Goal: Check status: Check status

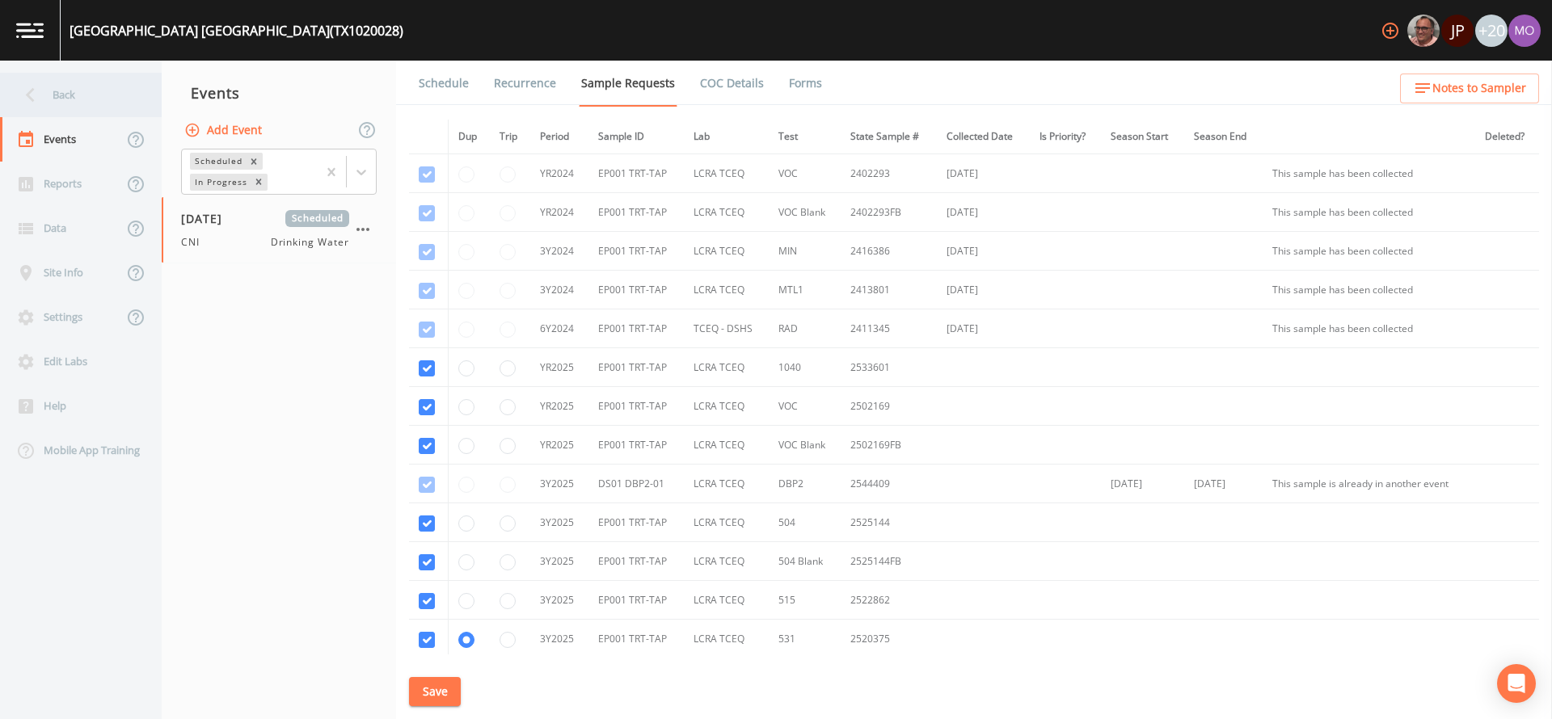
click at [50, 95] on div "Back" at bounding box center [72, 95] width 145 height 44
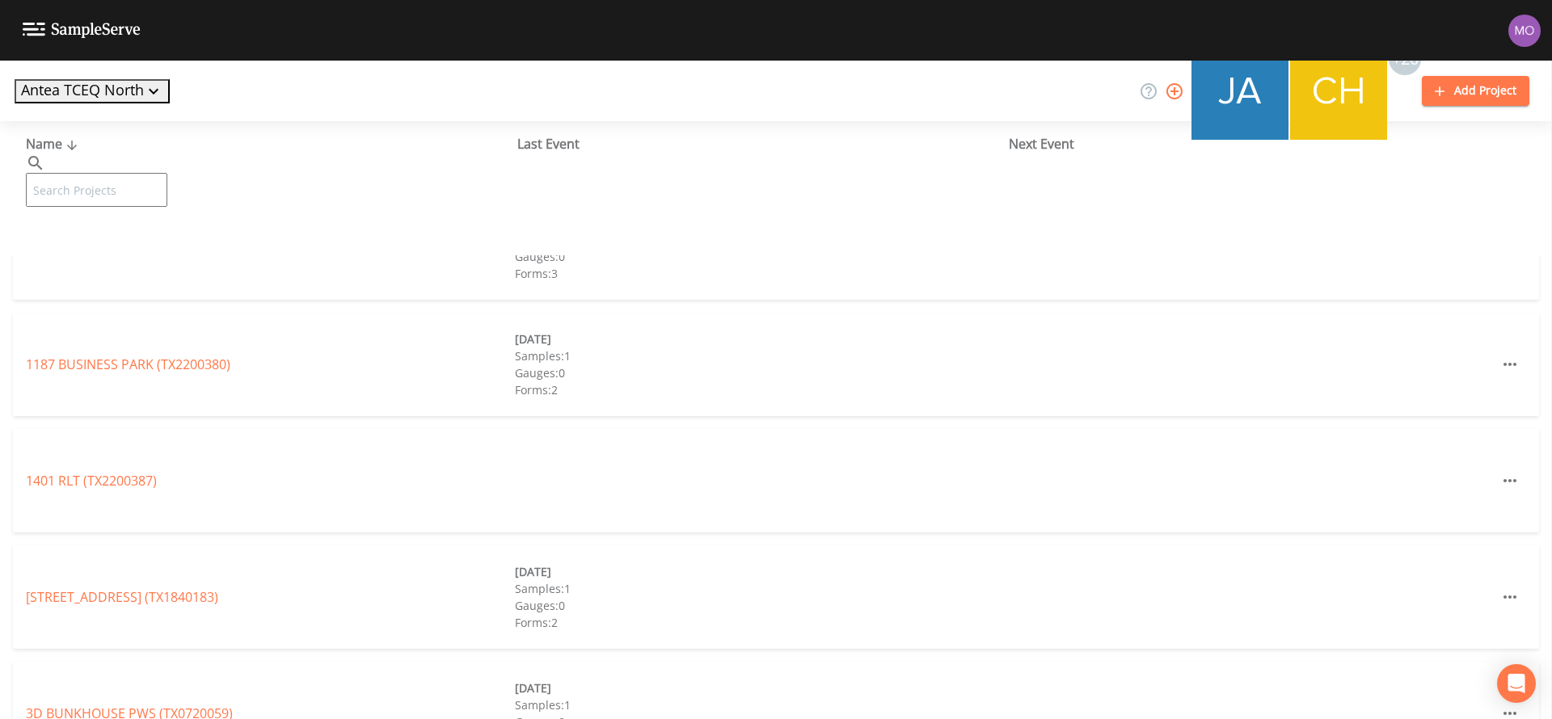
click at [100, 173] on input "text" at bounding box center [96, 190] width 141 height 34
paste input "TX1690023"
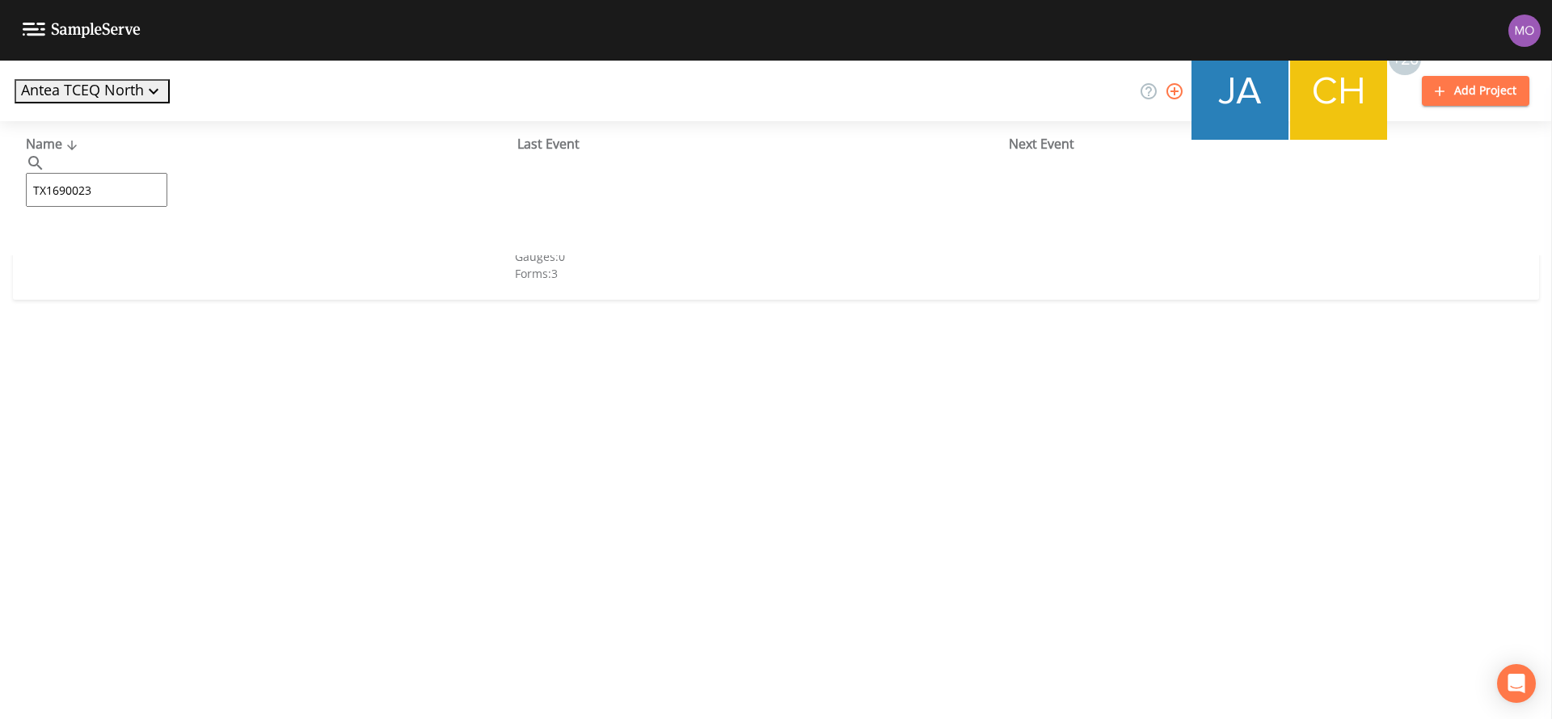
type input "TX1690023"
click at [137, 253] on link "[PERSON_NAME] LAKE WSC (TX1690023)" at bounding box center [146, 248] width 241 height 18
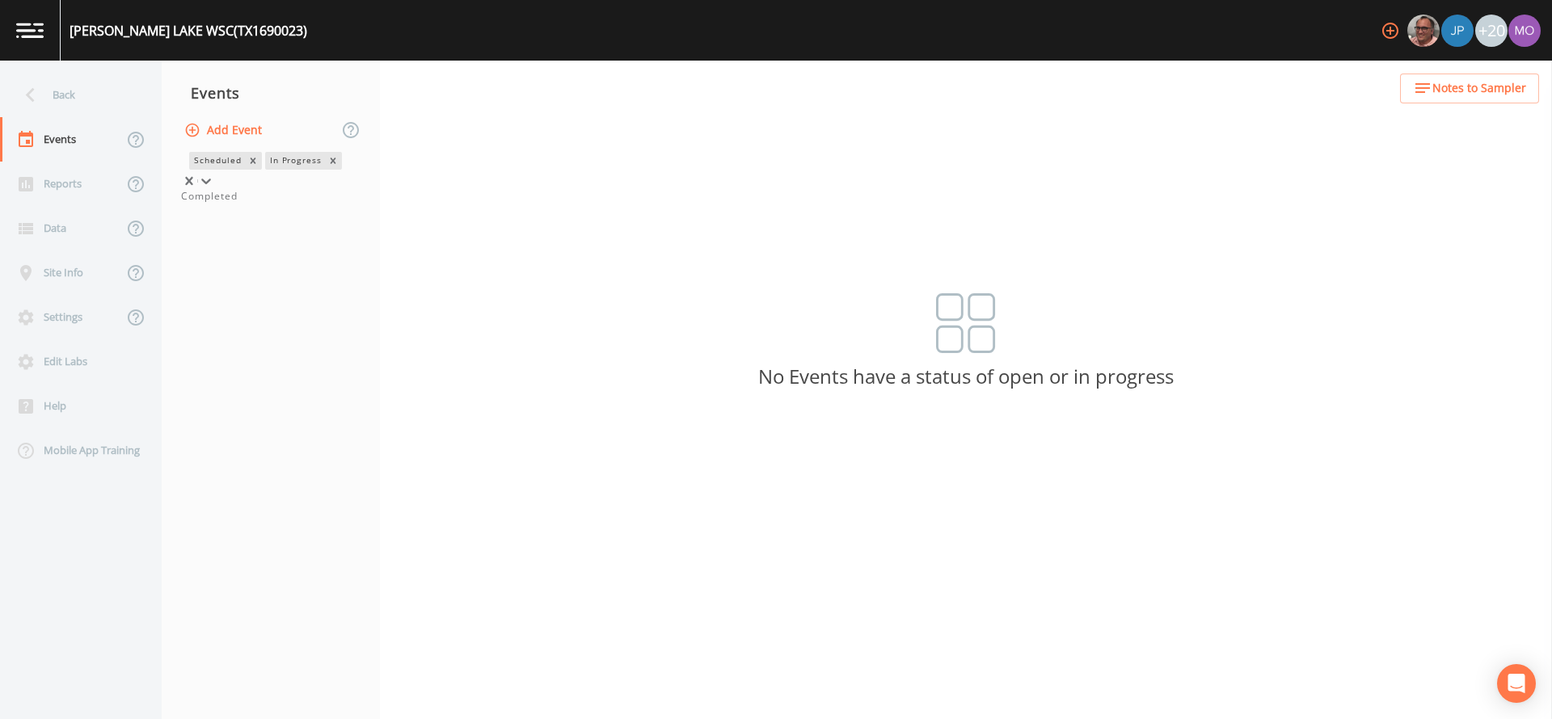
click at [265, 169] on div "In Progress" at bounding box center [295, 160] width 60 height 17
click at [217, 204] on div "Completed" at bounding box center [270, 196] width 179 height 15
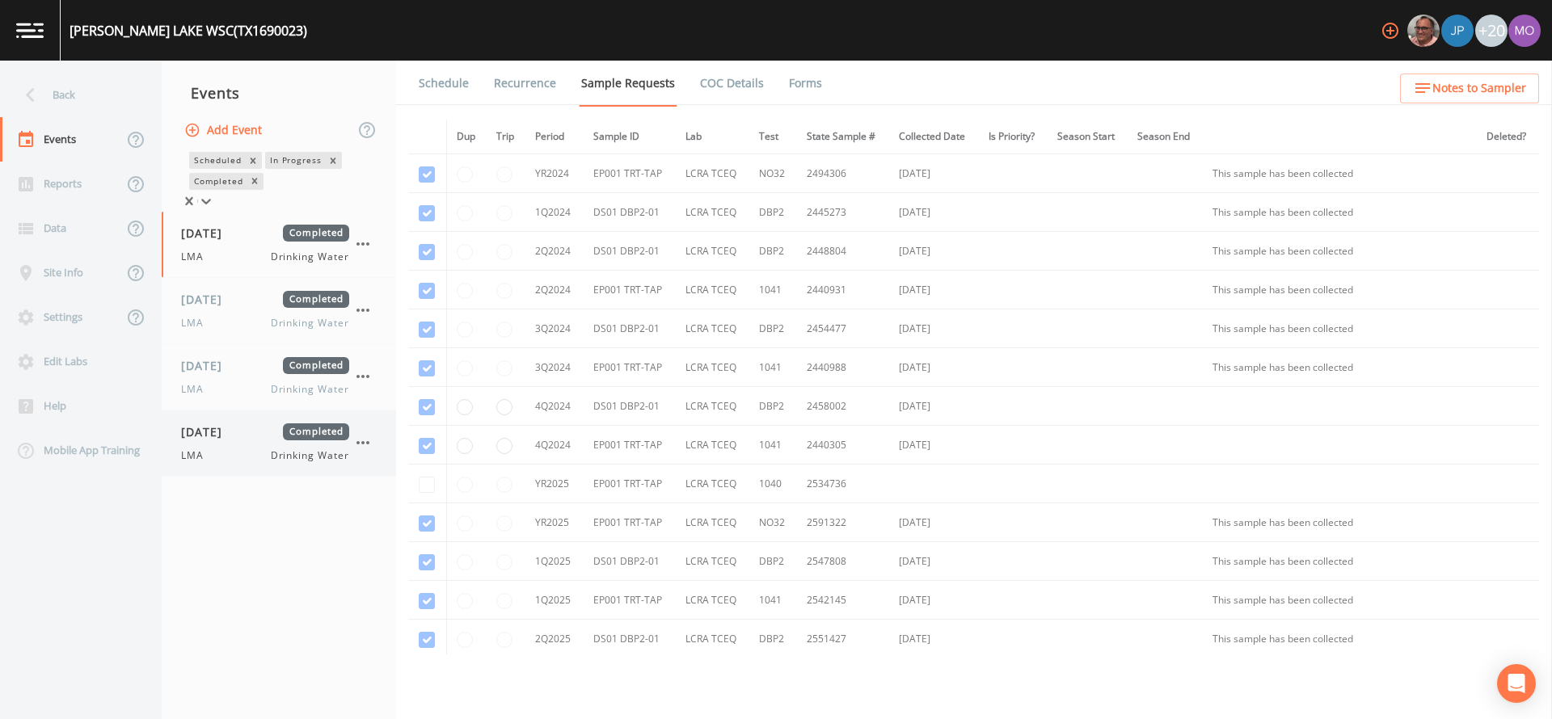
click at [191, 459] on span "LMA" at bounding box center [197, 456] width 32 height 15
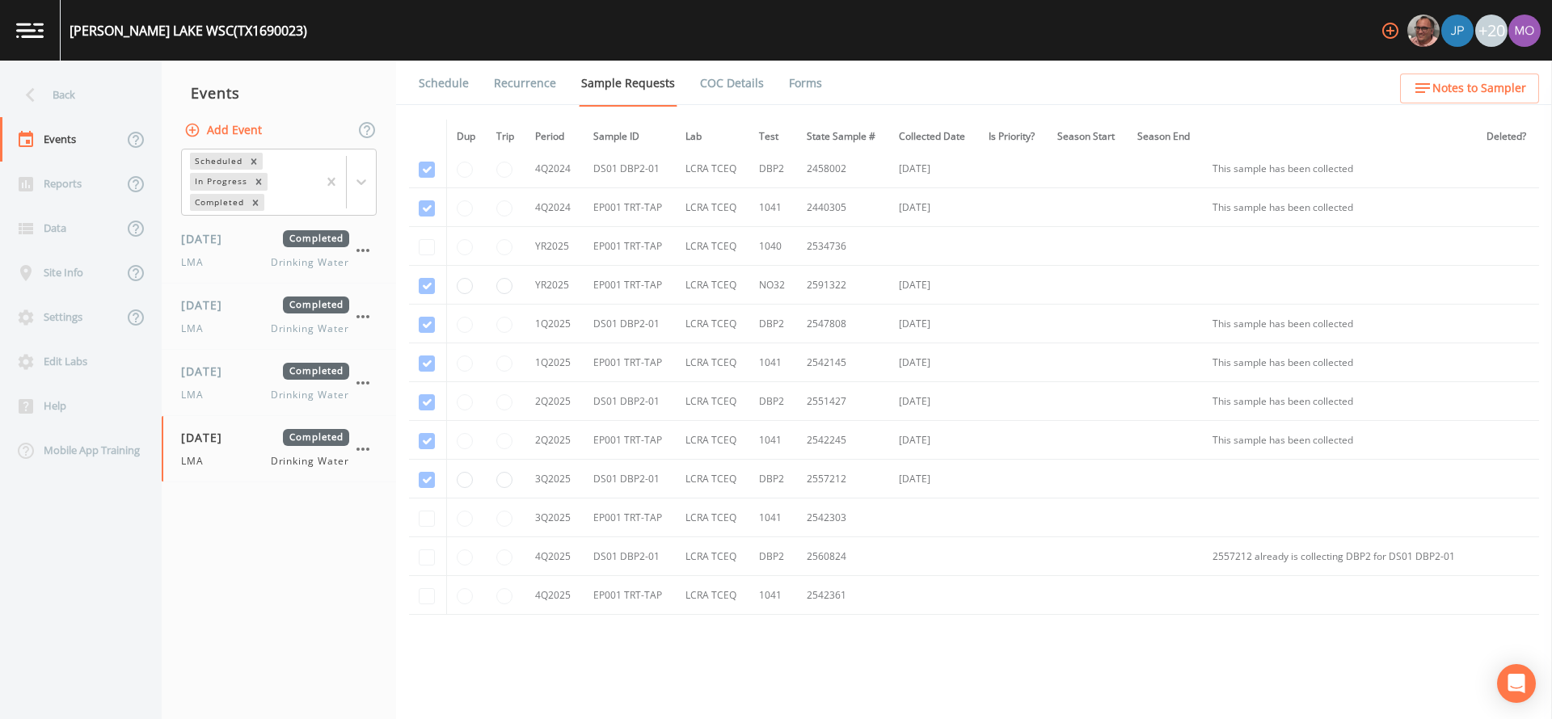
scroll to position [327, 0]
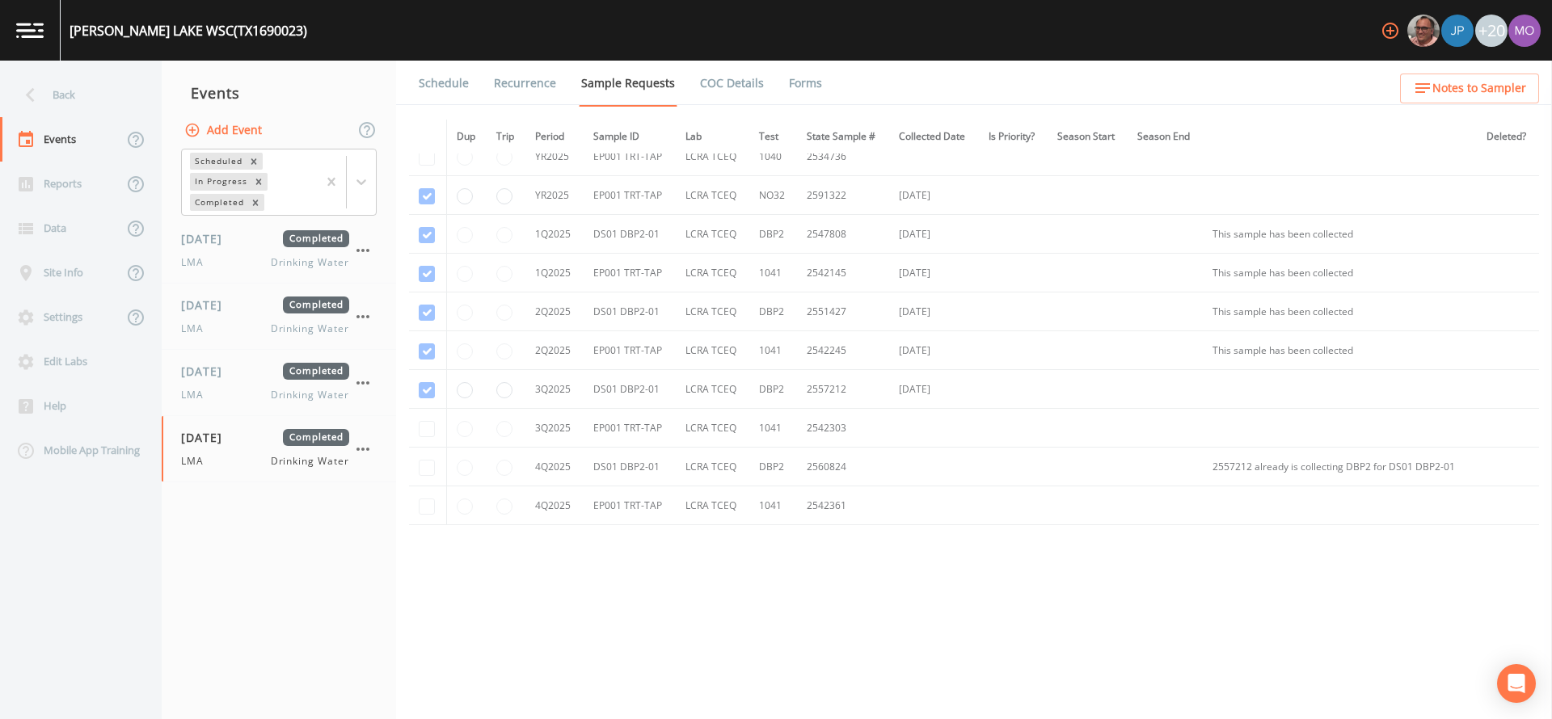
click at [800, 93] on link "Forms" at bounding box center [805, 83] width 38 height 45
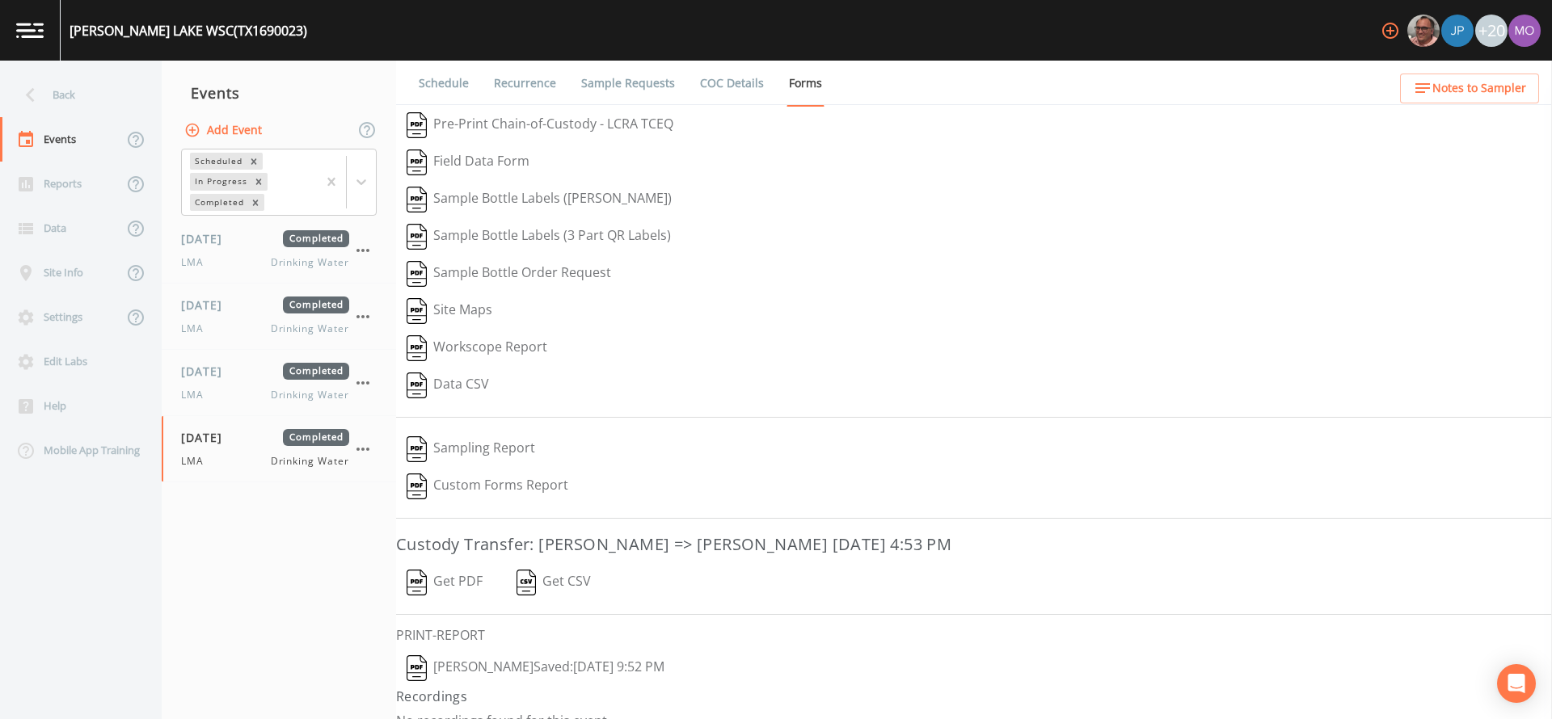
scroll to position [23, 0]
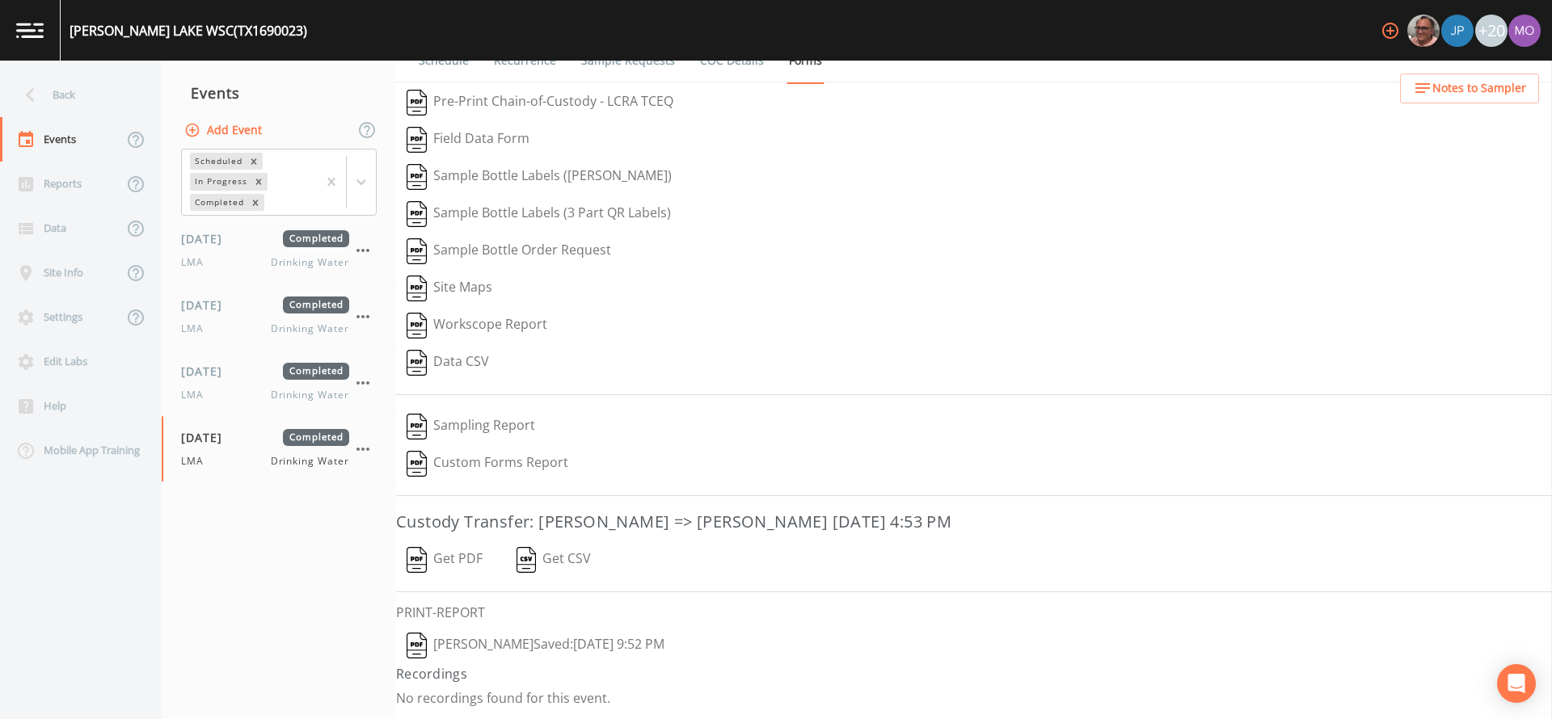
click at [419, 644] on img "button" at bounding box center [417, 646] width 20 height 26
